Goal: Use online tool/utility

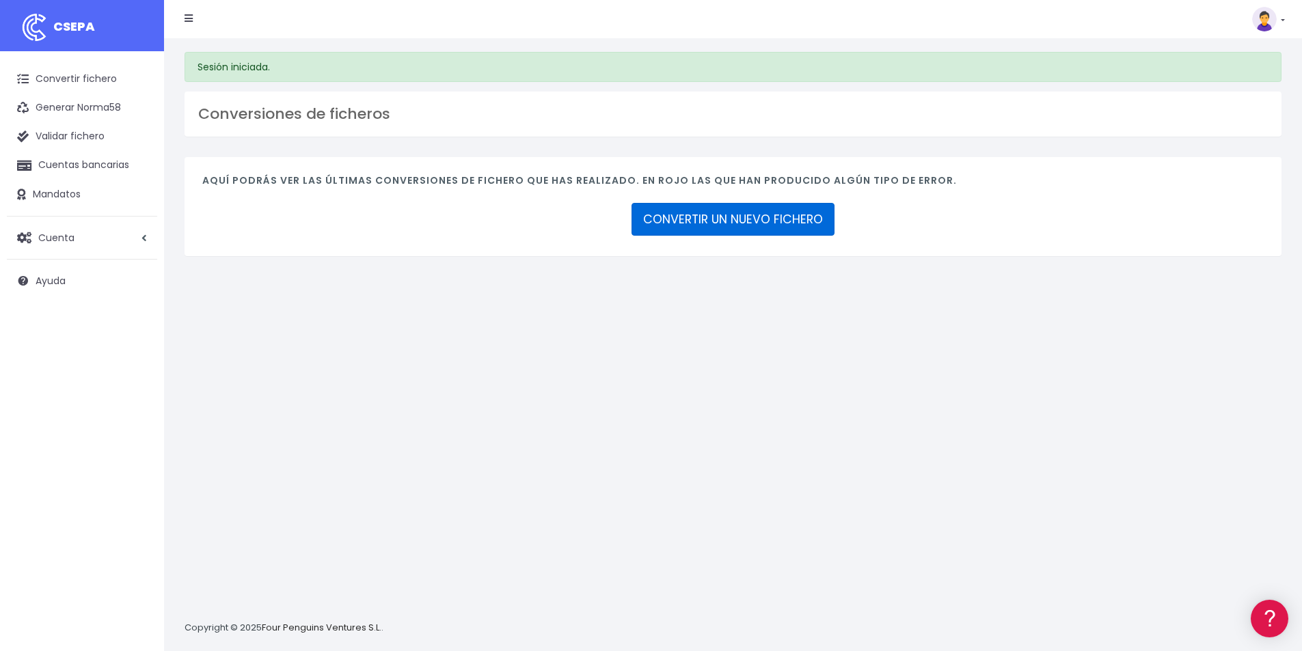
click at [701, 225] on link "CONVERTIR UN NUEVO FICHERO" at bounding box center [733, 219] width 203 height 33
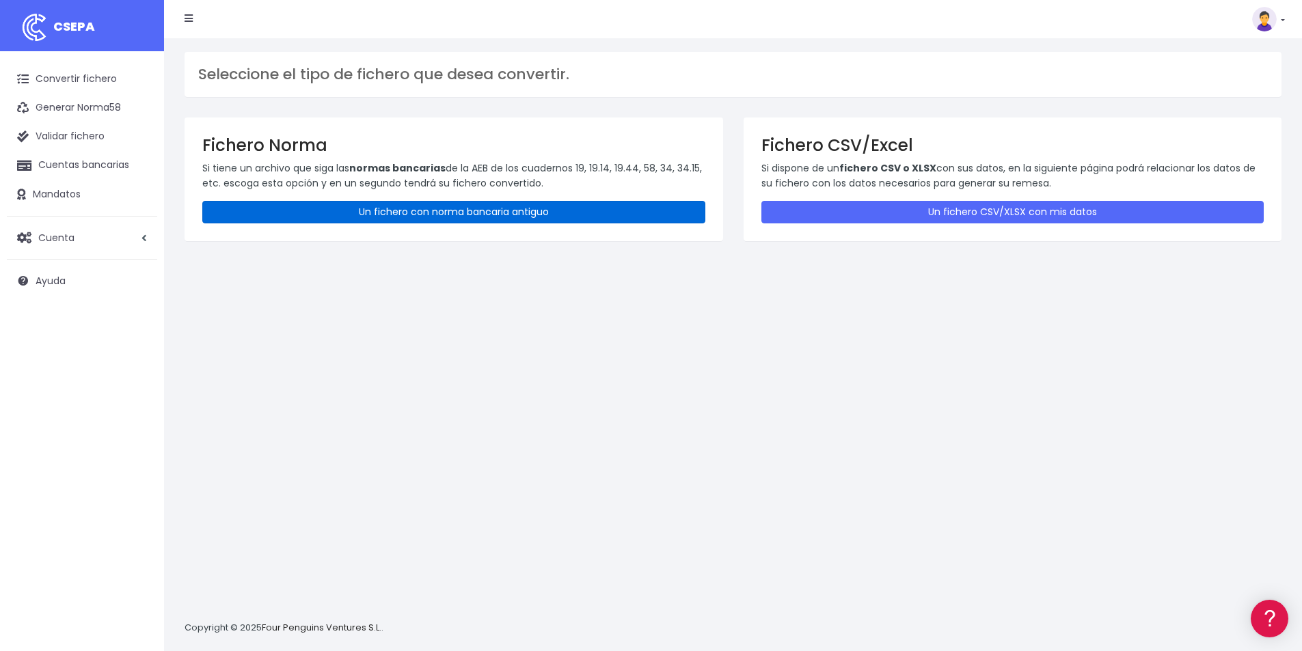
click at [424, 210] on link "Un fichero con norma bancaria antiguo" at bounding box center [453, 212] width 503 height 23
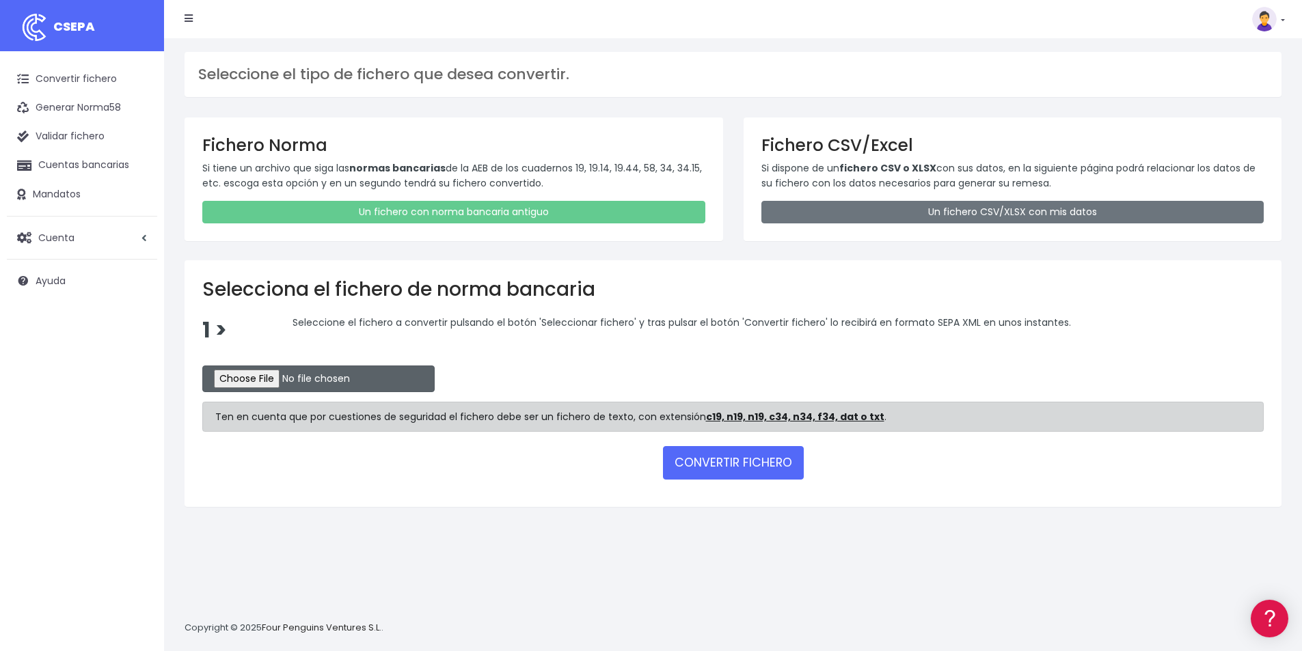
click at [271, 380] on input "file" at bounding box center [318, 379] width 232 height 27
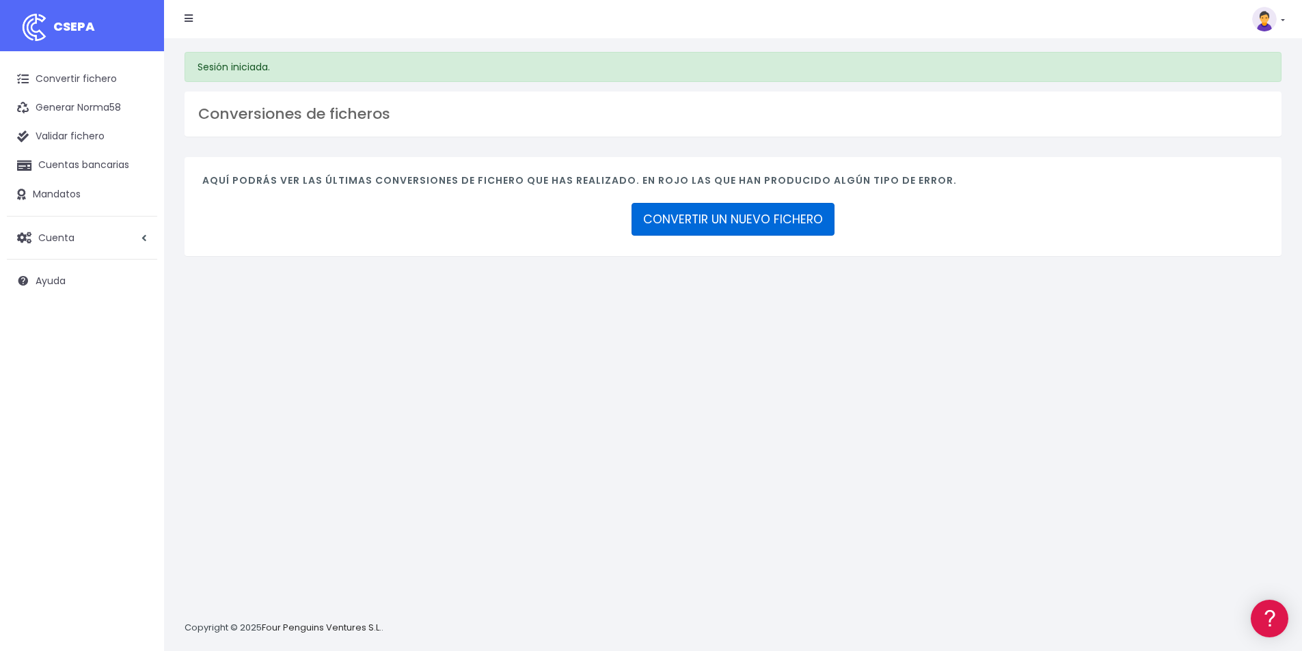
click at [691, 221] on link "CONVERTIR UN NUEVO FICHERO" at bounding box center [733, 219] width 203 height 33
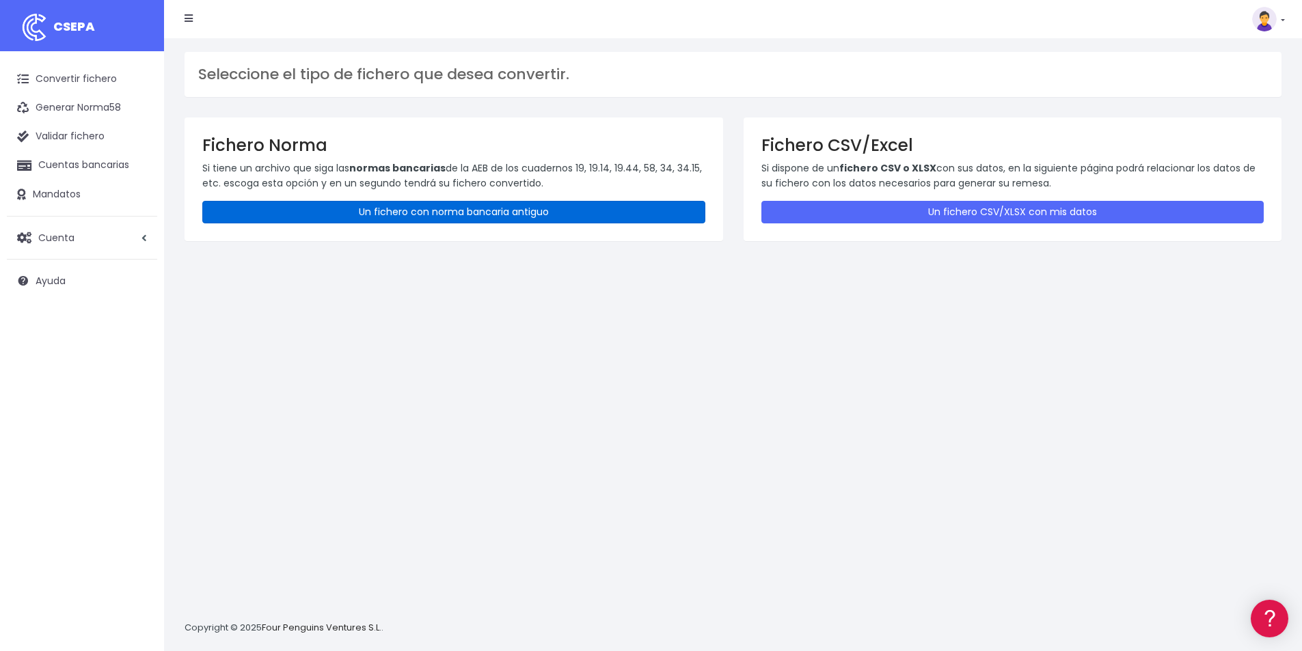
click at [411, 208] on link "Un fichero con norma bancaria antiguo" at bounding box center [453, 212] width 503 height 23
